Goal: Information Seeking & Learning: Learn about a topic

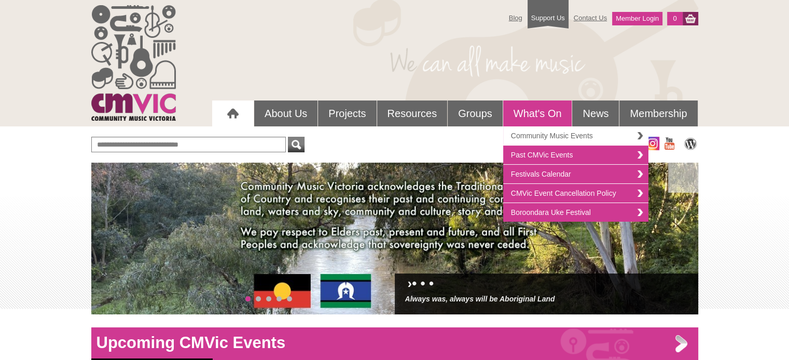
click at [529, 132] on link "Community Music Events" at bounding box center [575, 135] width 145 height 19
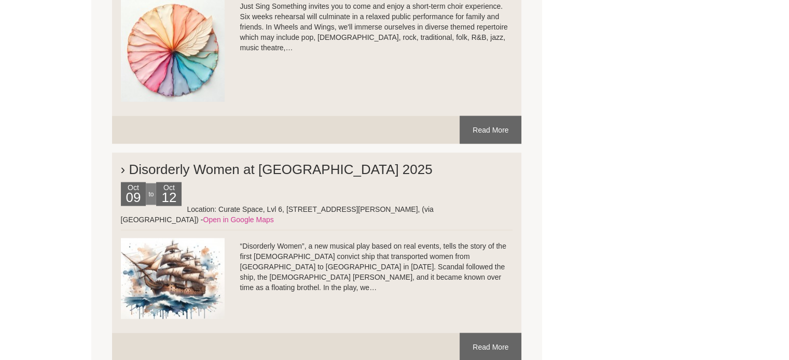
scroll to position [2229, 0]
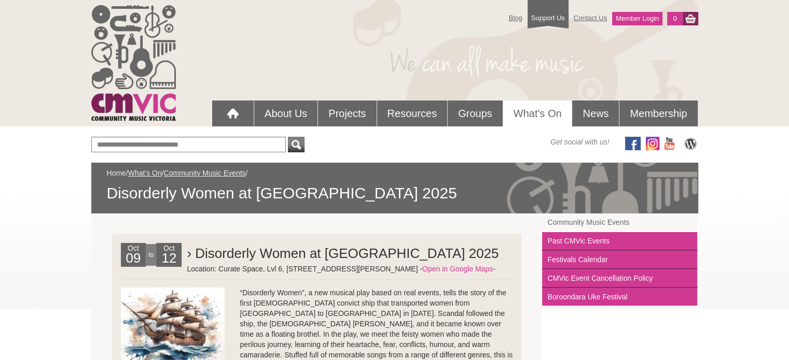
click at [117, 171] on link "Home" at bounding box center [116, 173] width 19 height 8
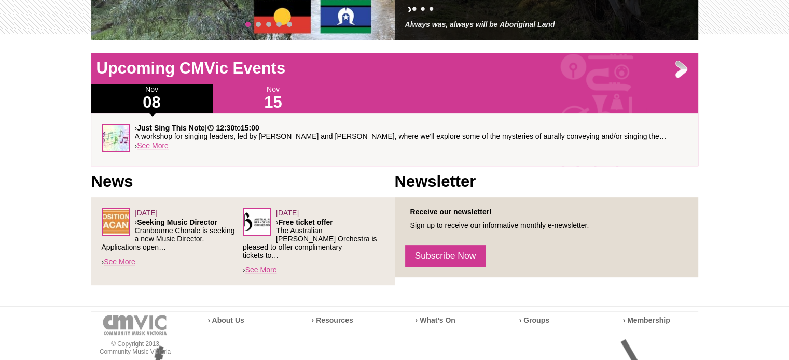
scroll to position [415, 0]
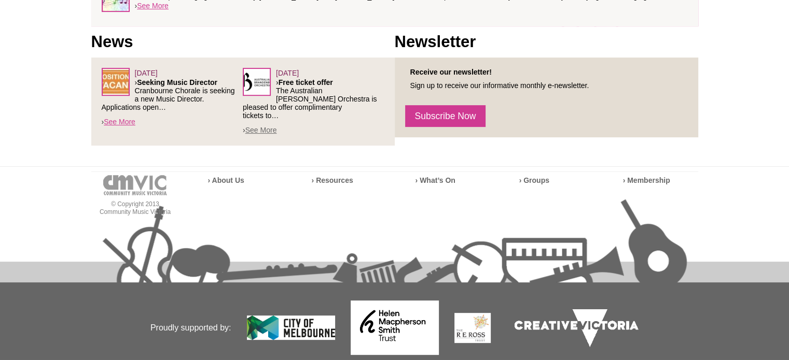
click at [263, 126] on link "See More" at bounding box center [261, 130] width 32 height 8
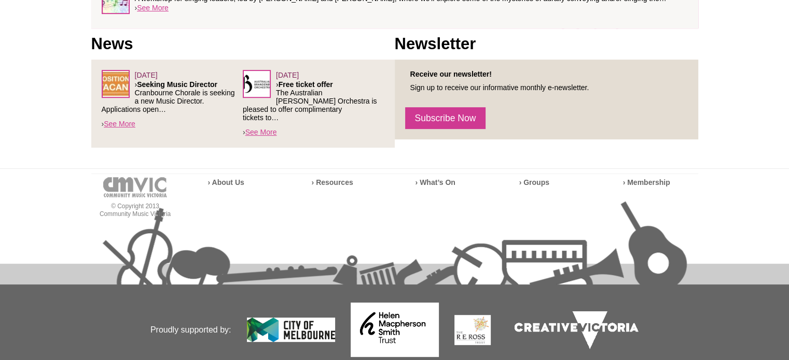
scroll to position [415, 0]
